Goal: Task Accomplishment & Management: Manage account settings

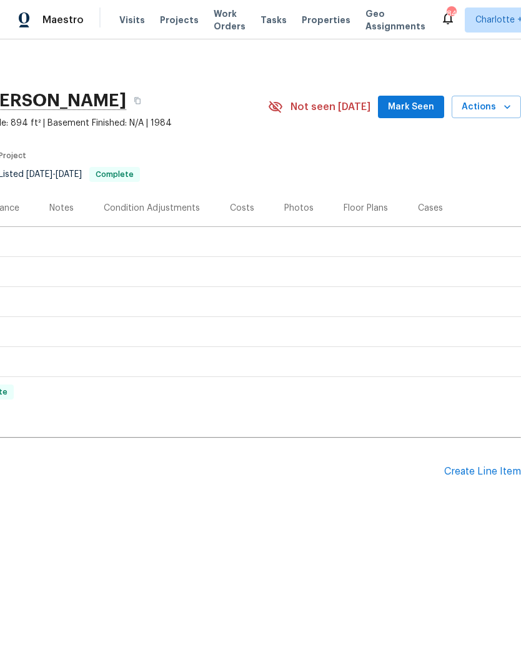
scroll to position [0, 185]
click at [480, 467] on div "Create Line Item" at bounding box center [483, 472] width 77 height 12
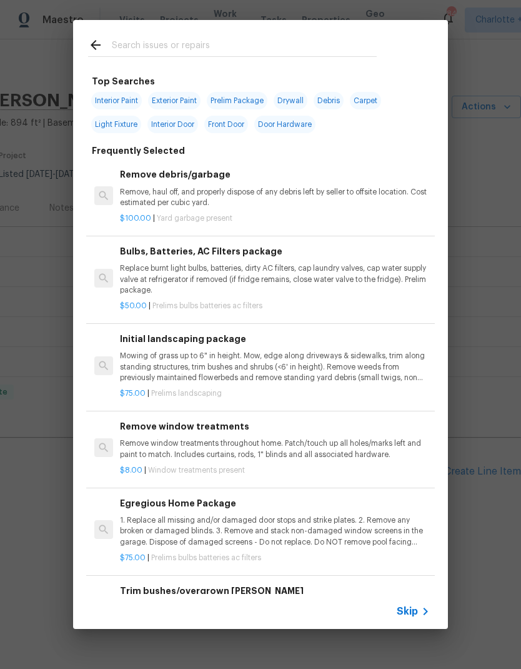
click at [214, 41] on input "text" at bounding box center [244, 47] width 265 height 19
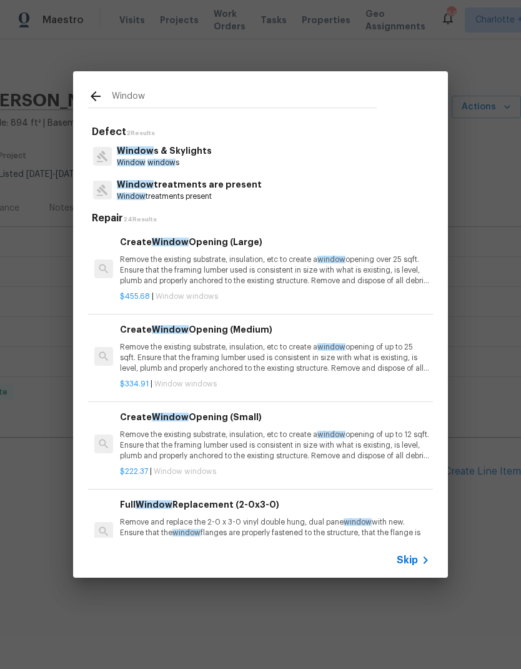
type input "Window"
click at [371, 151] on div "Window s & Skylights Window window s" at bounding box center [260, 156] width 345 height 34
click at [370, 151] on div "Window s & Skylights Window window s" at bounding box center [260, 156] width 345 height 34
click at [192, 156] on p "Window s & Skylights" at bounding box center [164, 150] width 95 height 13
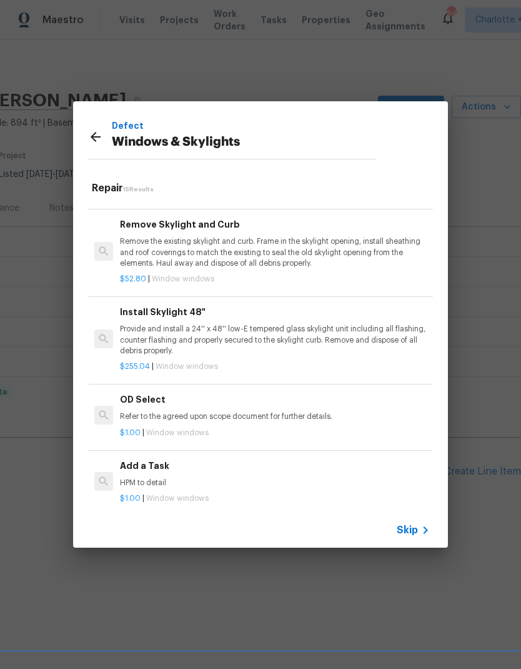
scroll to position [918, 0]
click at [199, 478] on p "HPM to detail" at bounding box center [275, 483] width 310 height 11
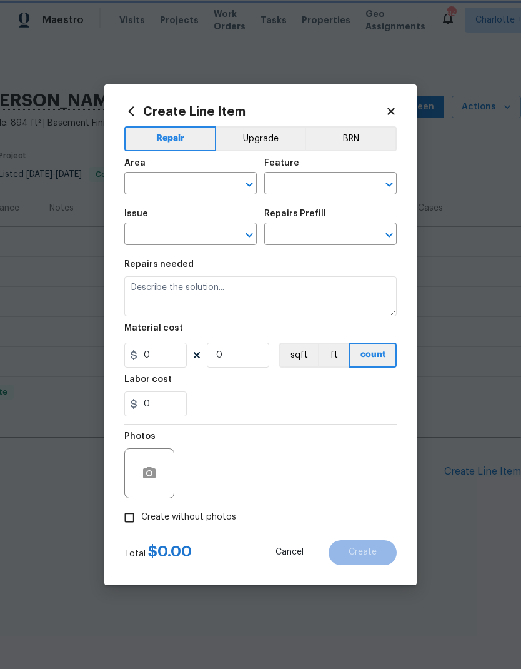
type input "Windows & Skylights"
type textarea "HPM to detail"
type input "1"
type input "Add a Task $1.00"
type input "1"
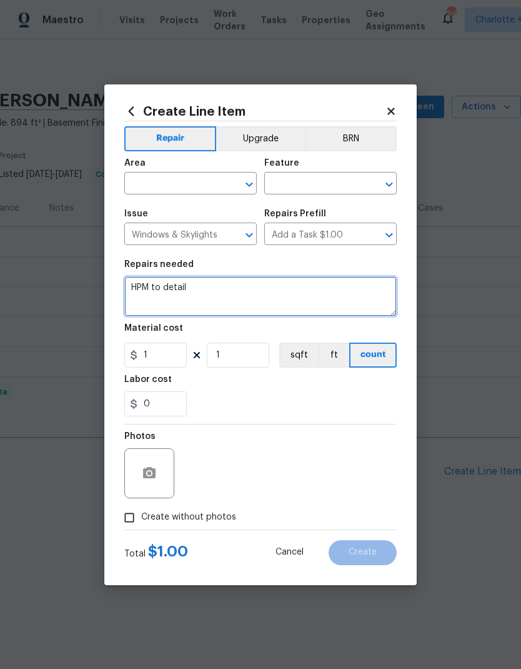
click at [202, 285] on textarea "HPM to detail" at bounding box center [260, 296] width 273 height 40
click at [164, 288] on textarea "HPM to detail" at bounding box center [260, 296] width 273 height 40
click at [160, 291] on textarea "HPM to detail" at bounding box center [260, 296] width 273 height 40
click at [228, 176] on div at bounding box center [240, 185] width 33 height 18
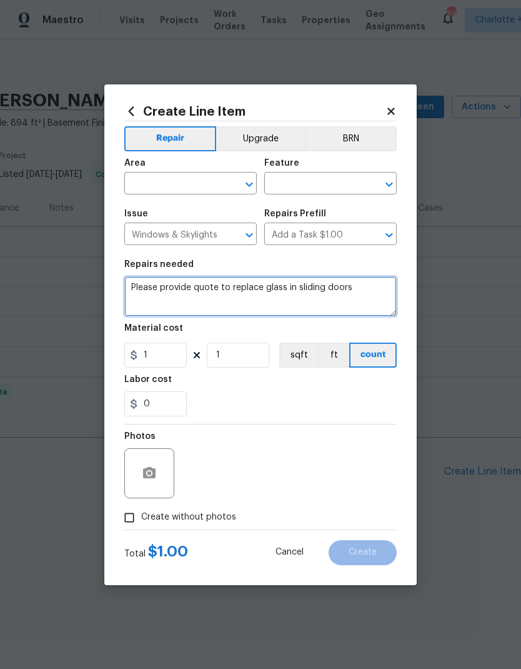
type textarea "Please provide quote to replace glass in sliding doors"
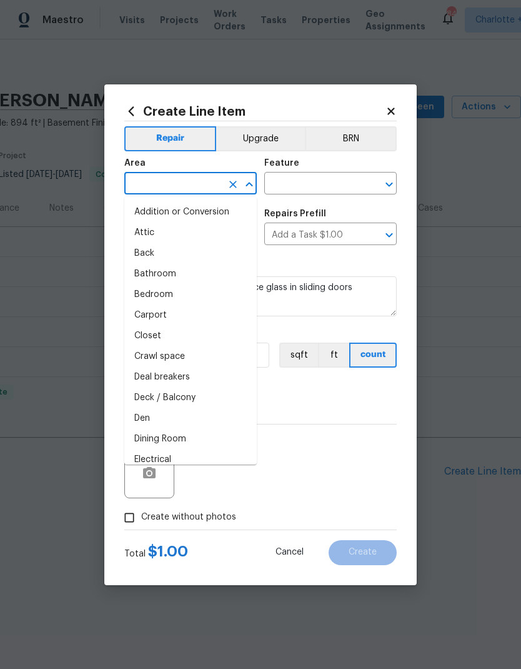
click at [203, 194] on input "text" at bounding box center [173, 184] width 98 height 19
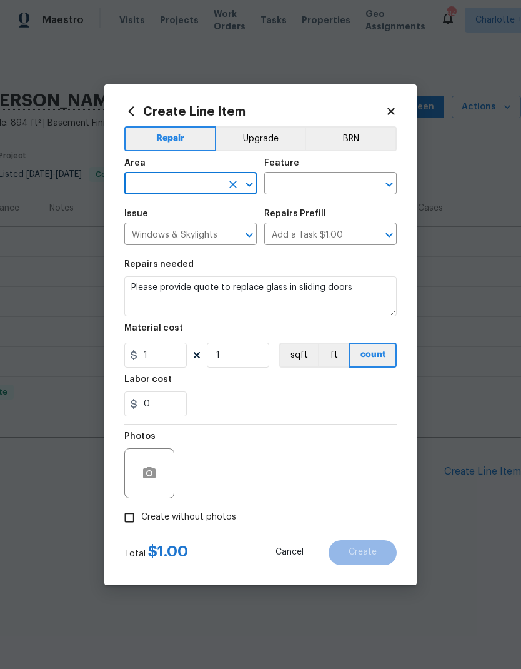
click at [220, 178] on input "text" at bounding box center [173, 184] width 98 height 19
type input "e"
type input "d"
type input "e"
click at [215, 234] on li "Porch" at bounding box center [190, 233] width 133 height 21
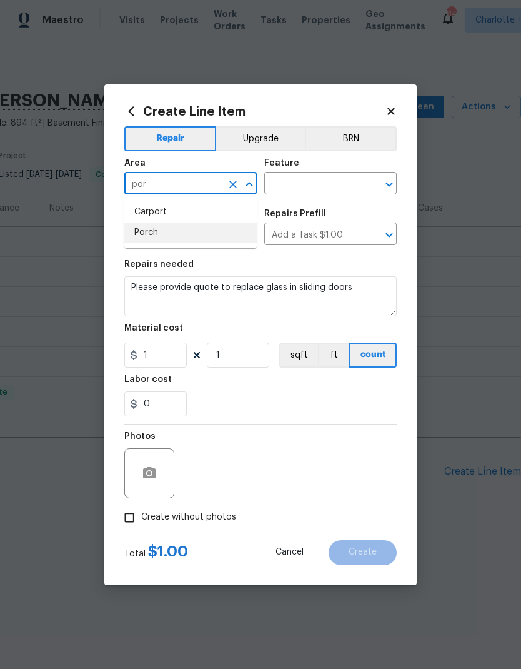
type input "Porch"
click at [341, 185] on input "text" at bounding box center [313, 184] width 98 height 19
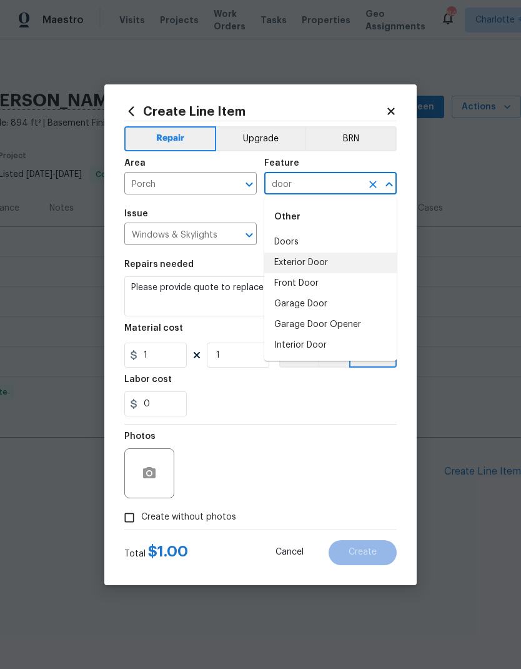
click at [332, 261] on li "Exterior Door" at bounding box center [330, 263] width 133 height 21
type input "Exterior Door"
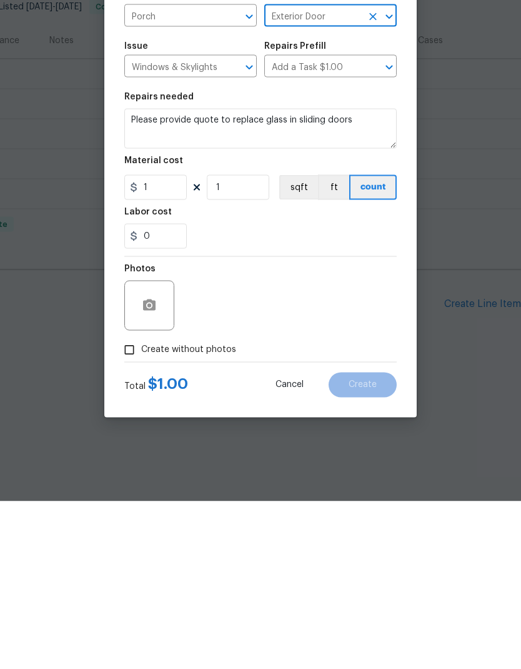
click at [163, 448] on div at bounding box center [149, 473] width 50 height 50
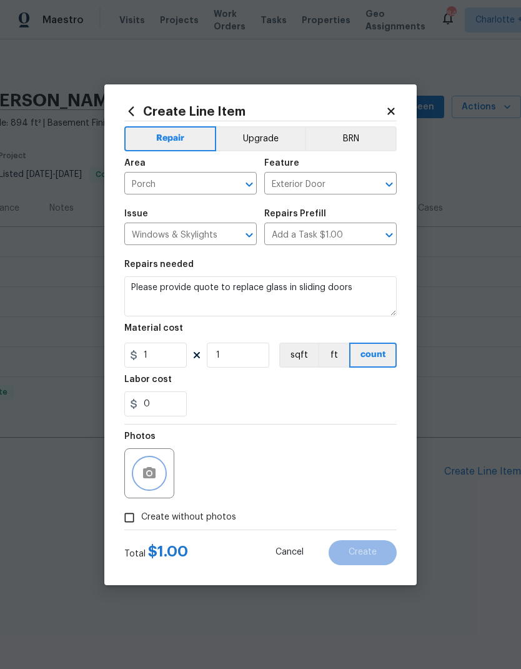
click at [158, 465] on button "button" at bounding box center [149, 473] width 30 height 30
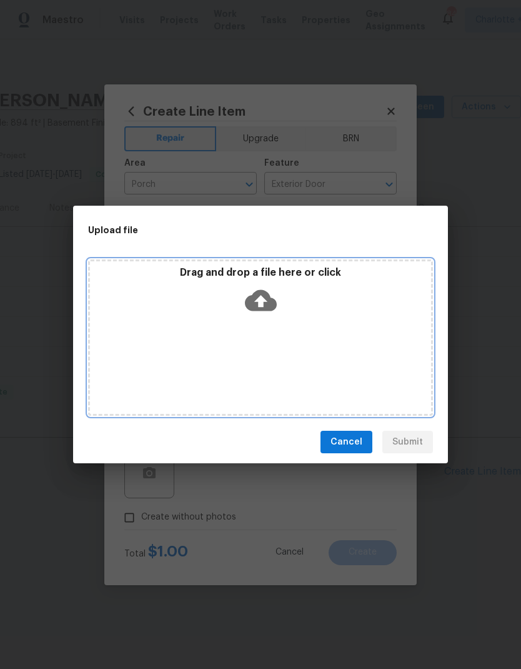
click at [266, 301] on icon at bounding box center [261, 300] width 32 height 32
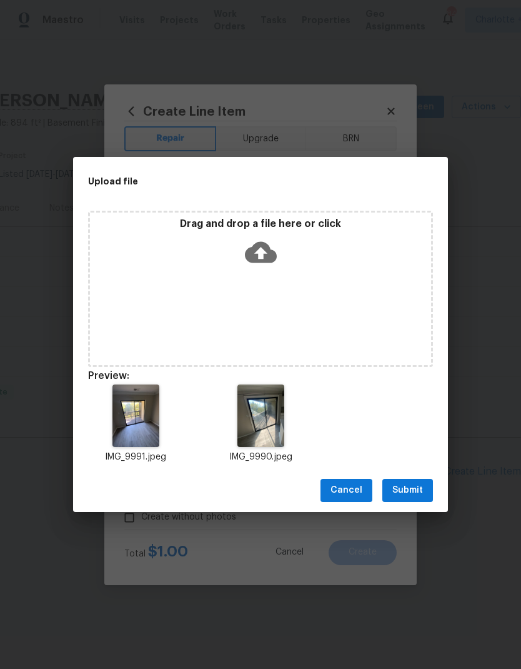
click at [429, 486] on button "Submit" at bounding box center [408, 490] width 51 height 23
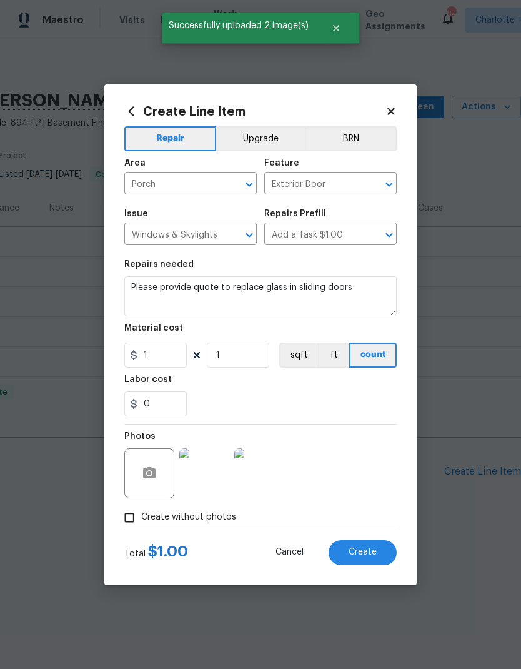
click at [380, 551] on button "Create" at bounding box center [363, 552] width 68 height 25
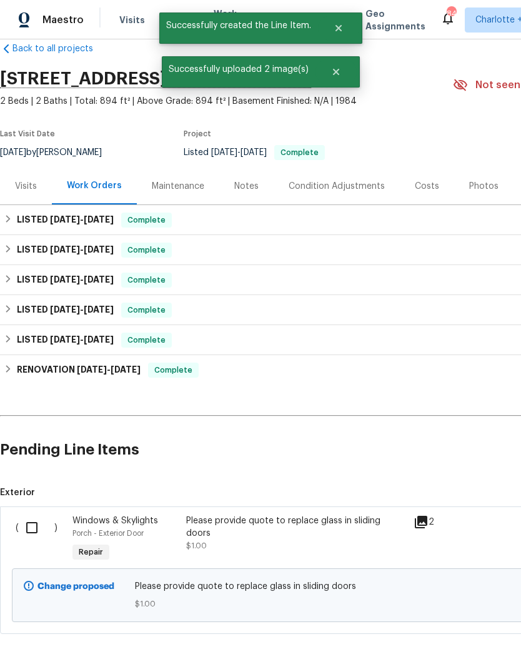
scroll to position [22, 0]
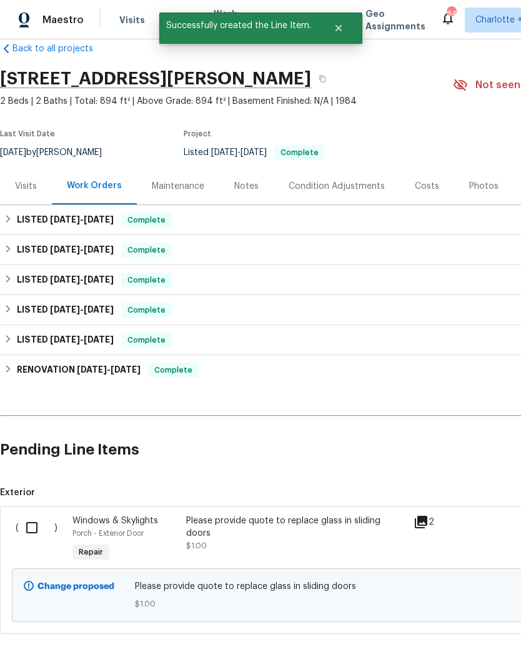
click at [34, 528] on input "checkbox" at bounding box center [37, 528] width 36 height 26
checkbox input "true"
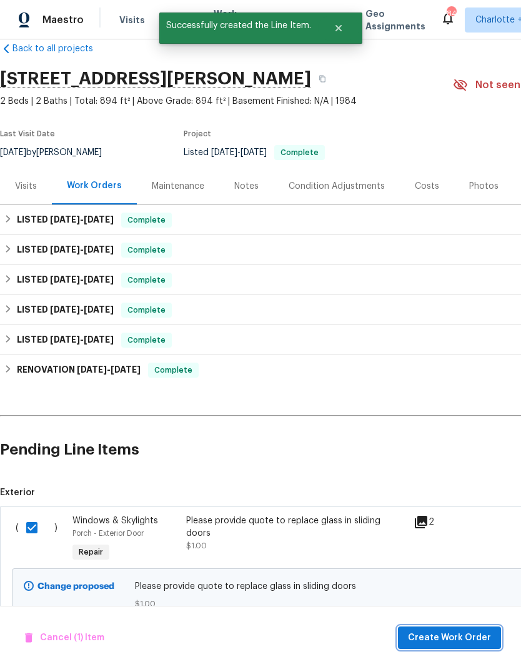
click at [453, 631] on span "Create Work Order" at bounding box center [449, 638] width 83 height 16
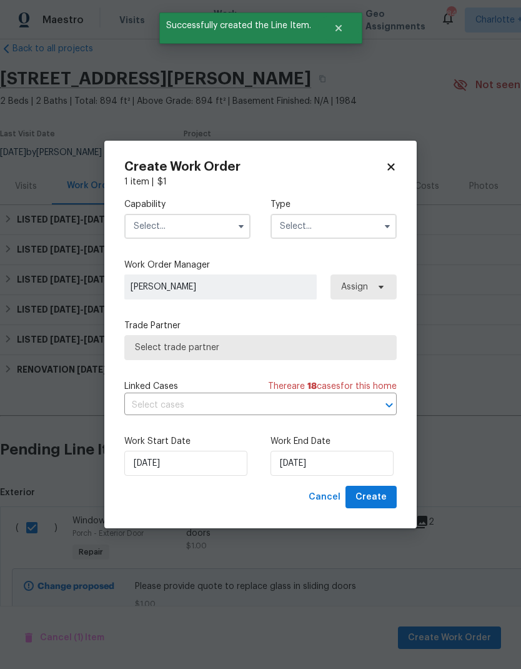
click at [208, 224] on input "text" at bounding box center [187, 226] width 126 height 25
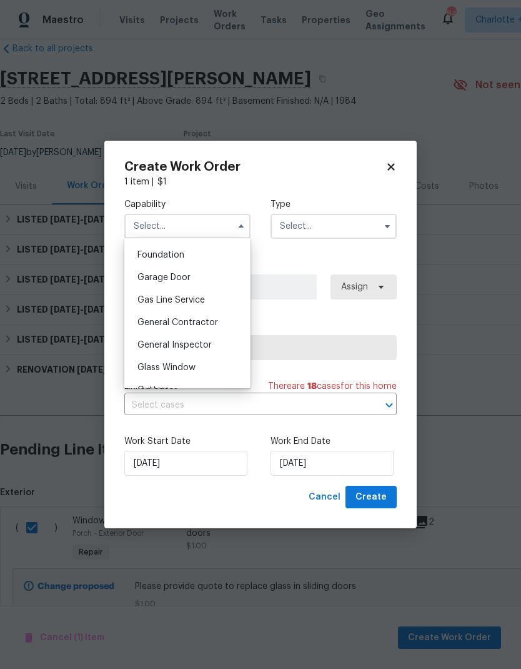
scroll to position [566, 0]
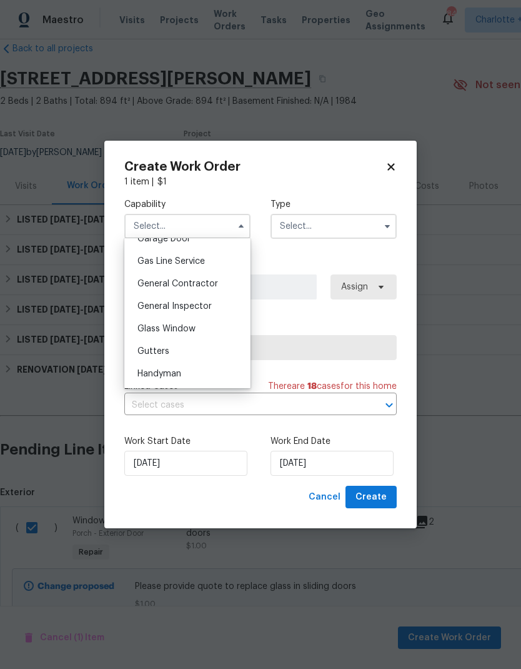
click at [360, 214] on input "text" at bounding box center [334, 226] width 126 height 25
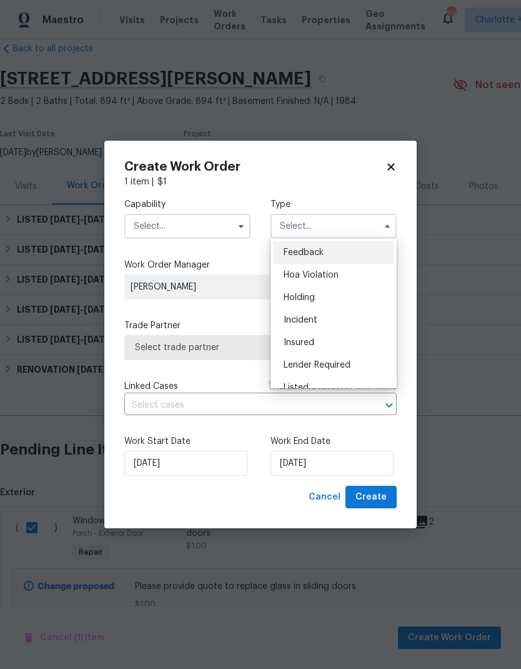
click at [230, 230] on input "text" at bounding box center [187, 226] width 126 height 25
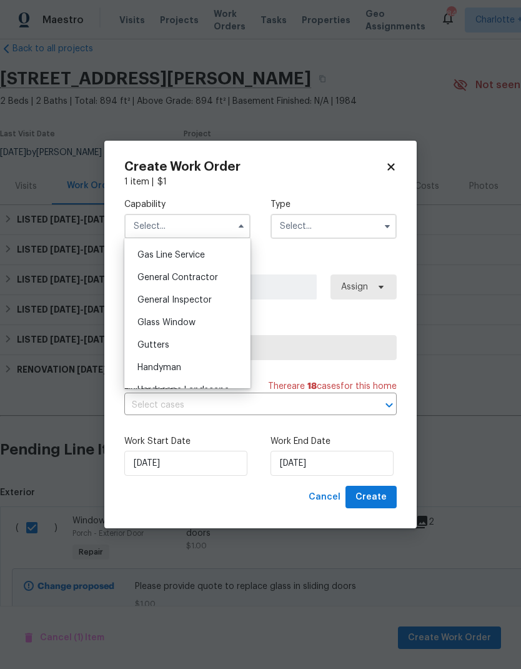
scroll to position [574, 0]
click at [205, 318] on div "Glass Window" at bounding box center [188, 321] width 120 height 23
type input "Glass Window"
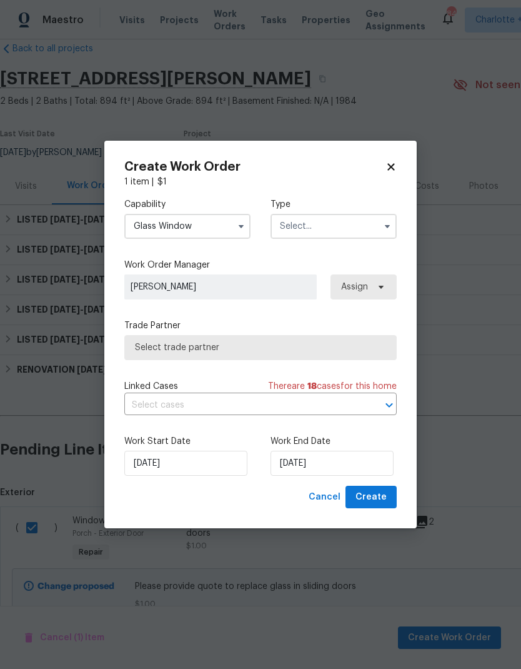
click at [346, 229] on input "text" at bounding box center [334, 226] width 126 height 25
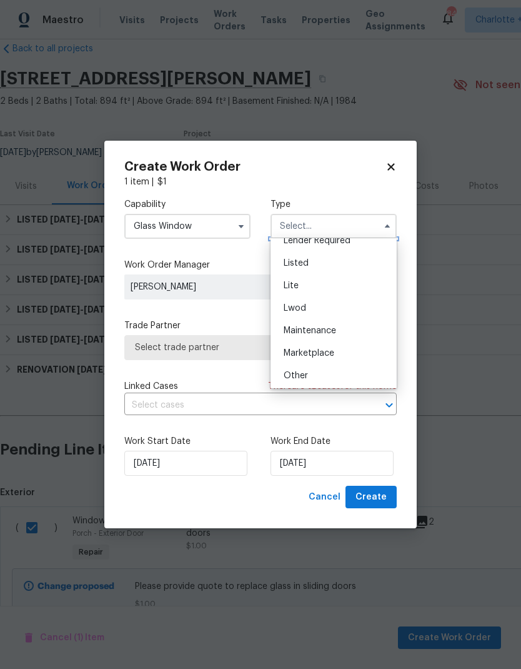
scroll to position [123, 0]
click at [350, 259] on div "Listed" at bounding box center [334, 264] width 120 height 23
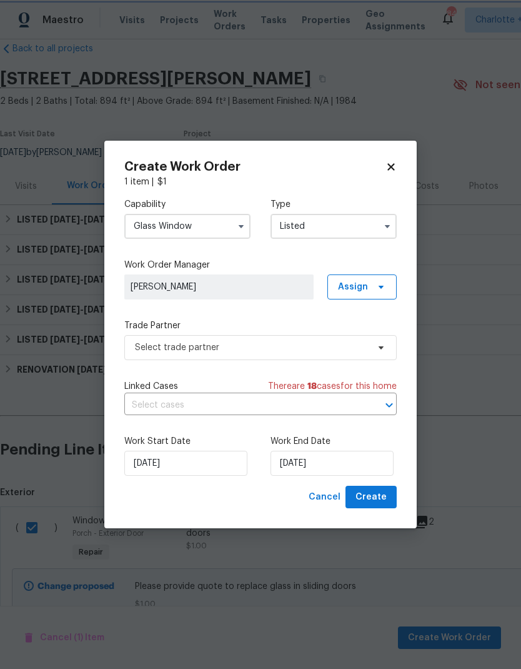
type input "Listed"
click at [375, 290] on span at bounding box center [380, 287] width 14 height 10
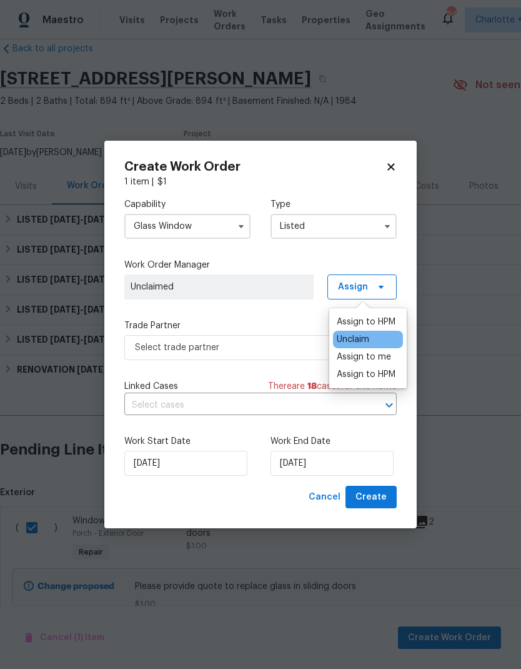
click at [381, 371] on div "Assign to HPM" at bounding box center [366, 374] width 59 height 13
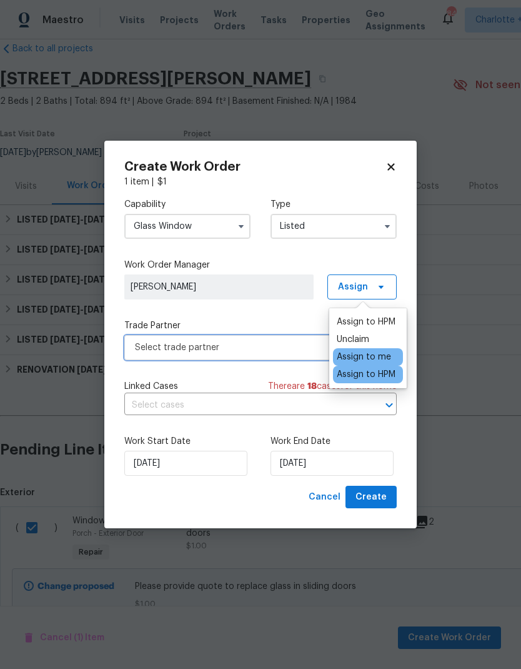
click at [291, 345] on span "Select trade partner" at bounding box center [251, 347] width 233 height 13
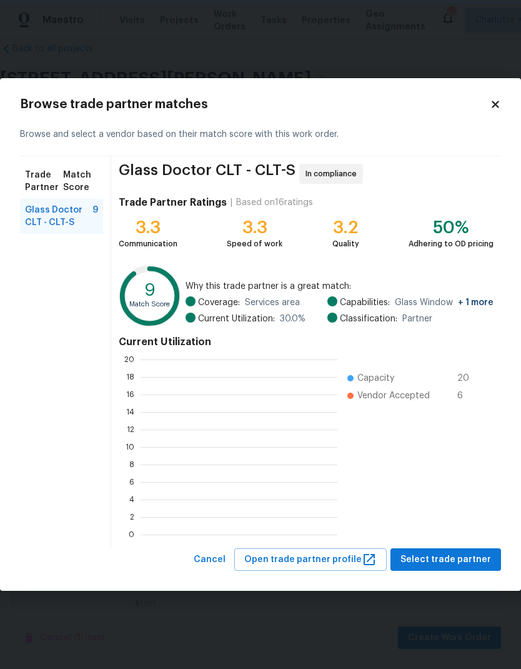
scroll to position [175, 197]
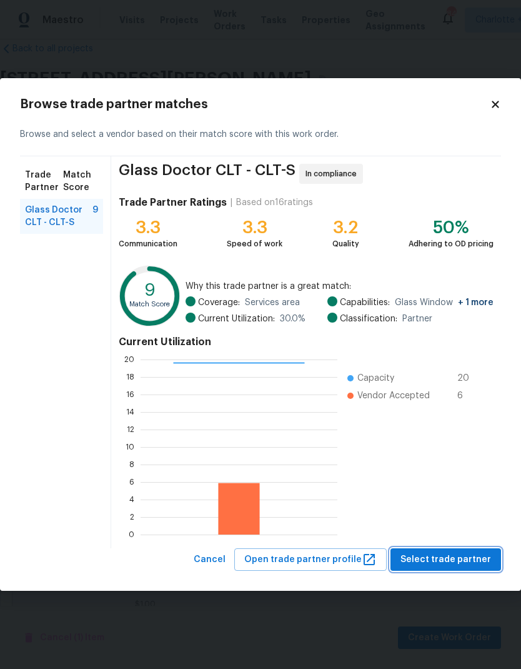
click at [473, 556] on span "Select trade partner" at bounding box center [446, 560] width 91 height 16
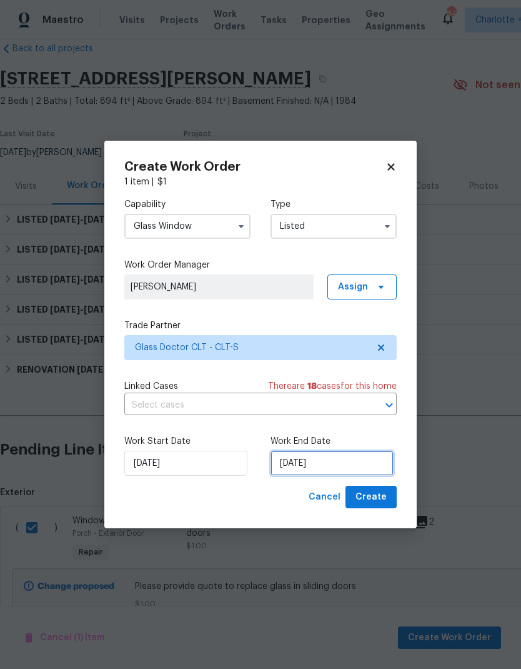
click at [359, 462] on input "[DATE]" at bounding box center [332, 463] width 123 height 25
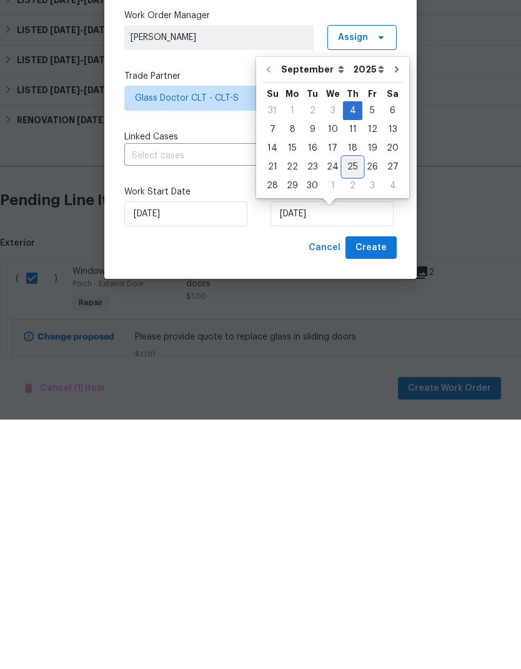
click at [350, 408] on div "25" at bounding box center [352, 417] width 19 height 18
type input "[DATE]"
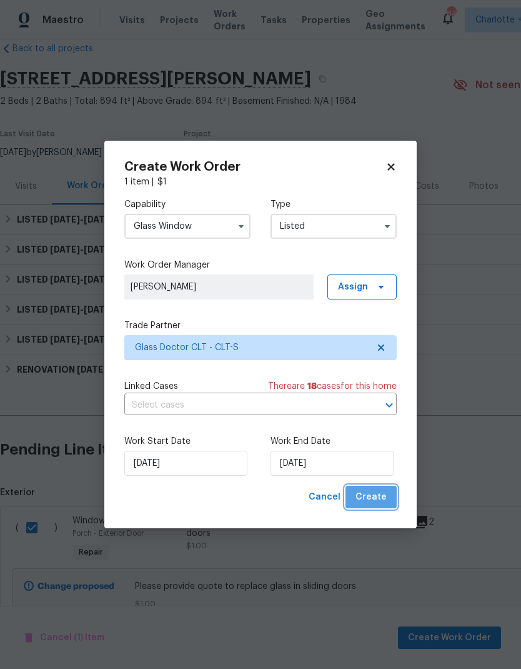
click at [384, 488] on button "Create" at bounding box center [371, 497] width 51 height 23
checkbox input "false"
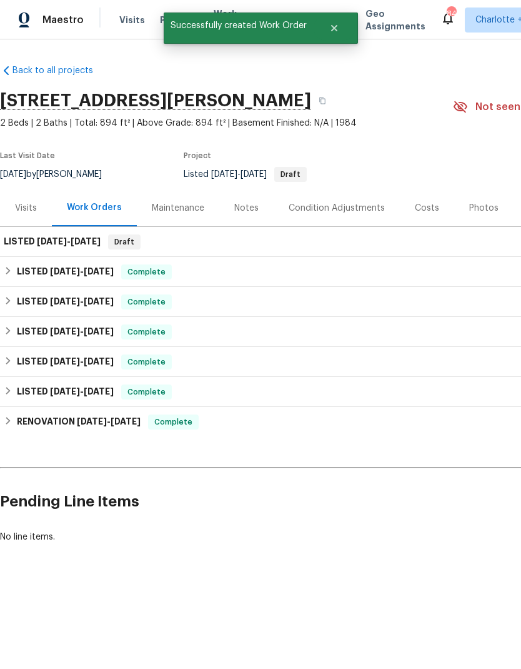
scroll to position [0, 0]
click at [52, 238] on span "[DATE]" at bounding box center [52, 241] width 30 height 9
click at [46, 250] on div "LISTED 9/4/25 - 9/25/25 Draft" at bounding box center [353, 242] width 707 height 30
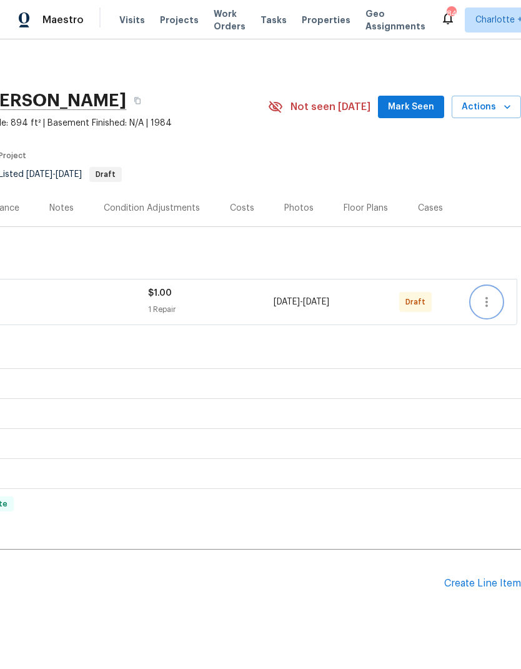
click at [489, 299] on icon "button" at bounding box center [487, 301] width 15 height 15
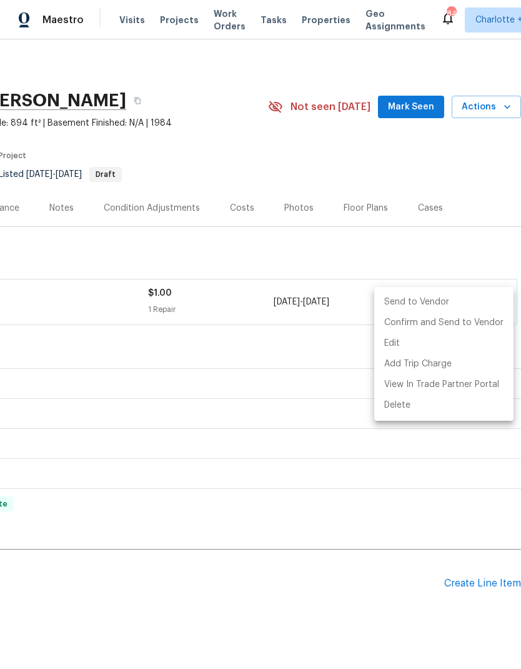
scroll to position [0, 185]
click at [486, 321] on li "Confirm and Send to Vendor" at bounding box center [444, 323] width 139 height 21
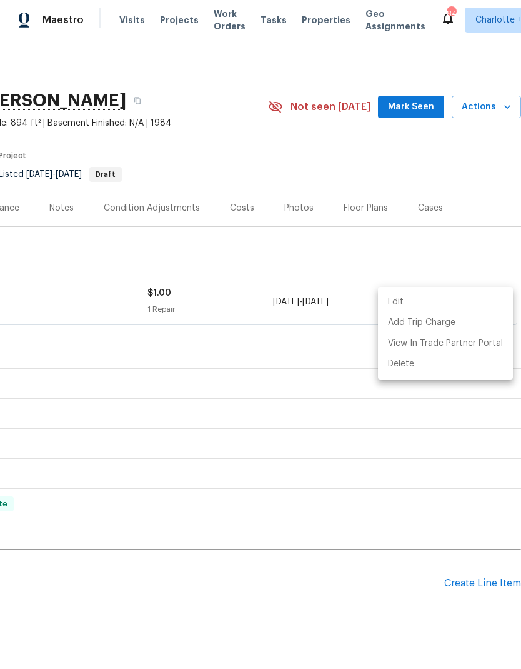
click at [491, 198] on div at bounding box center [260, 334] width 521 height 669
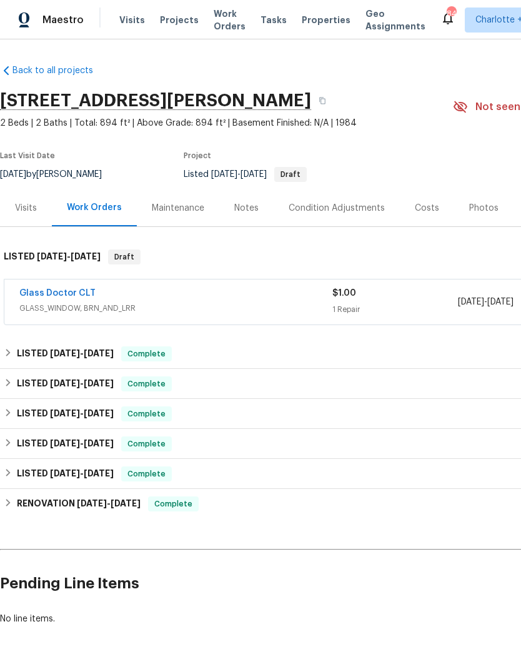
scroll to position [0, 0]
click at [64, 291] on link "Glass Doctor CLT" at bounding box center [57, 293] width 76 height 9
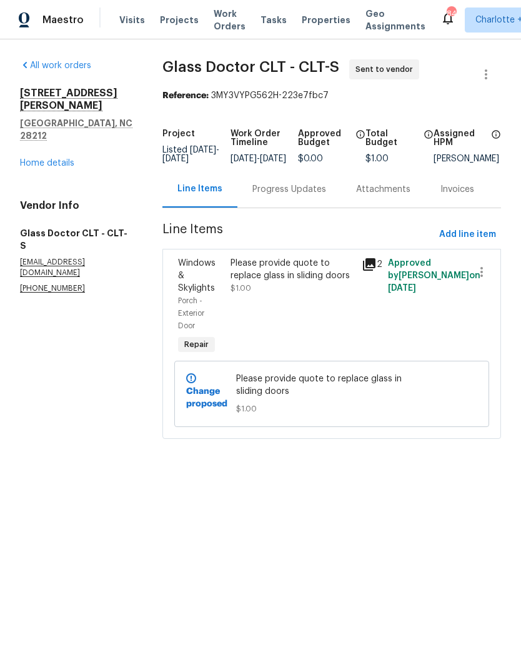
click at [379, 196] on div "Attachments" at bounding box center [383, 189] width 54 height 13
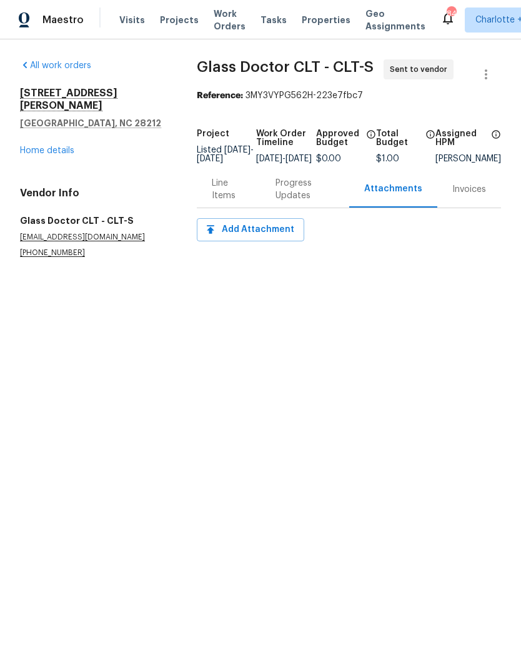
click at [304, 199] on div "Progress Updates" at bounding box center [305, 189] width 59 height 25
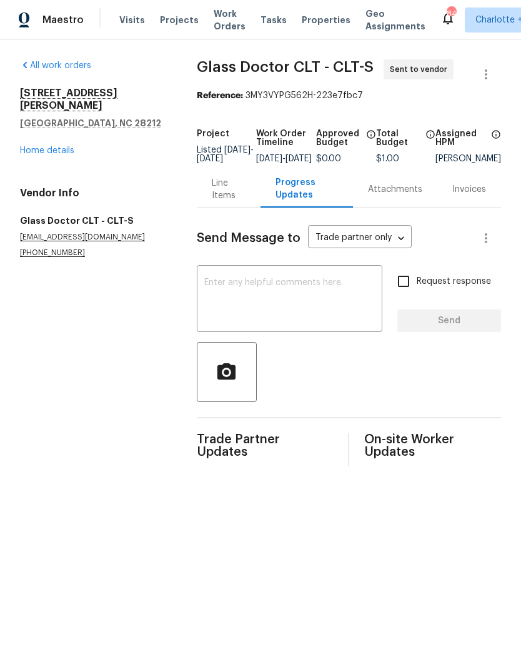
click at [331, 300] on textarea at bounding box center [289, 300] width 171 height 44
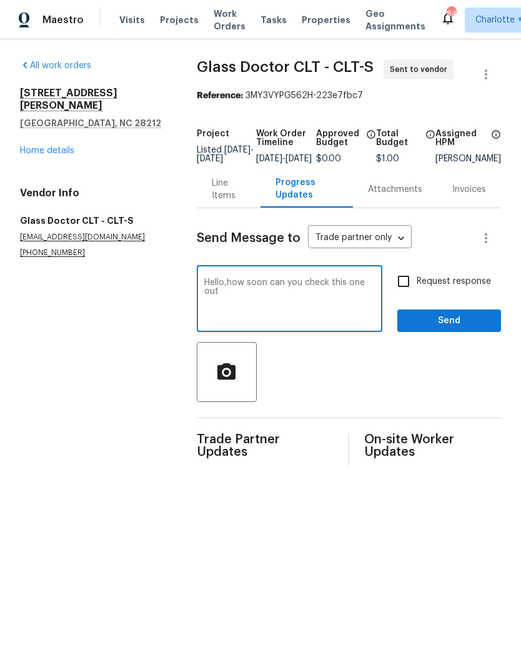
type textarea "Hello,how soon can you check this one out"
click at [445, 329] on span "Send" at bounding box center [450, 321] width 84 height 16
